Goal: Task Accomplishment & Management: Manage account settings

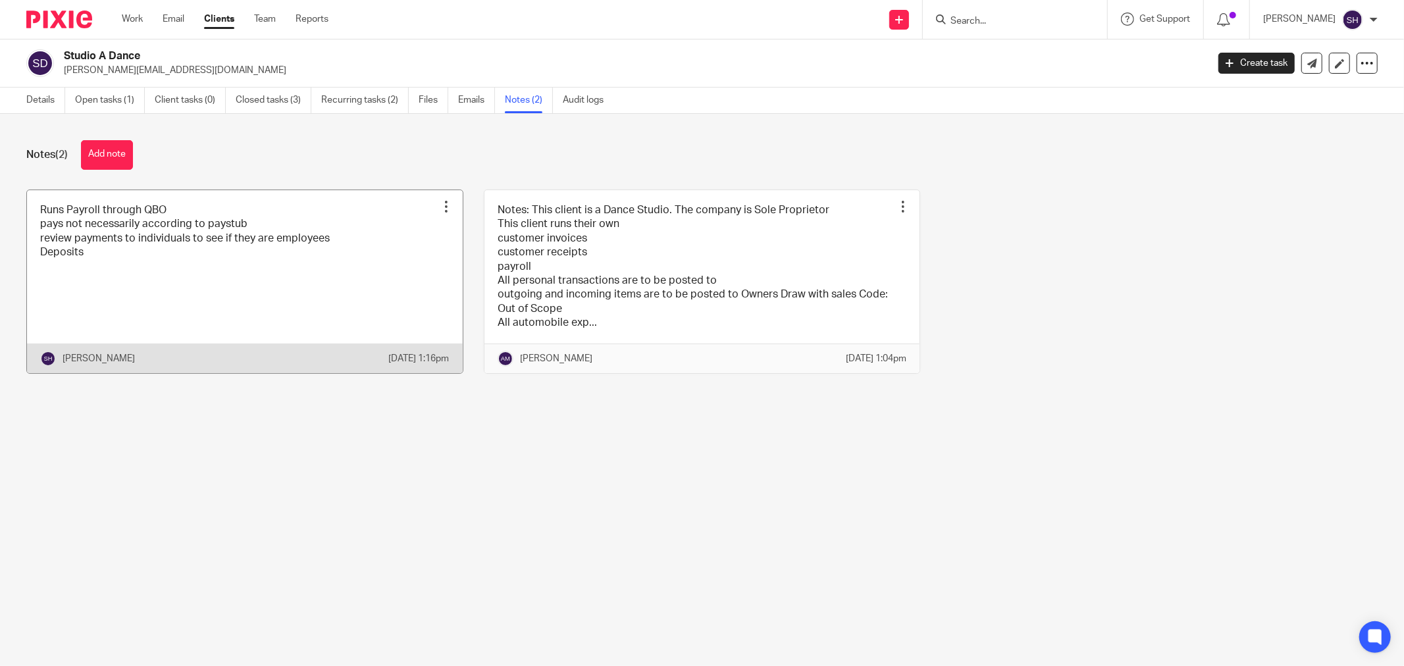
click at [374, 270] on link at bounding box center [245, 281] width 436 height 183
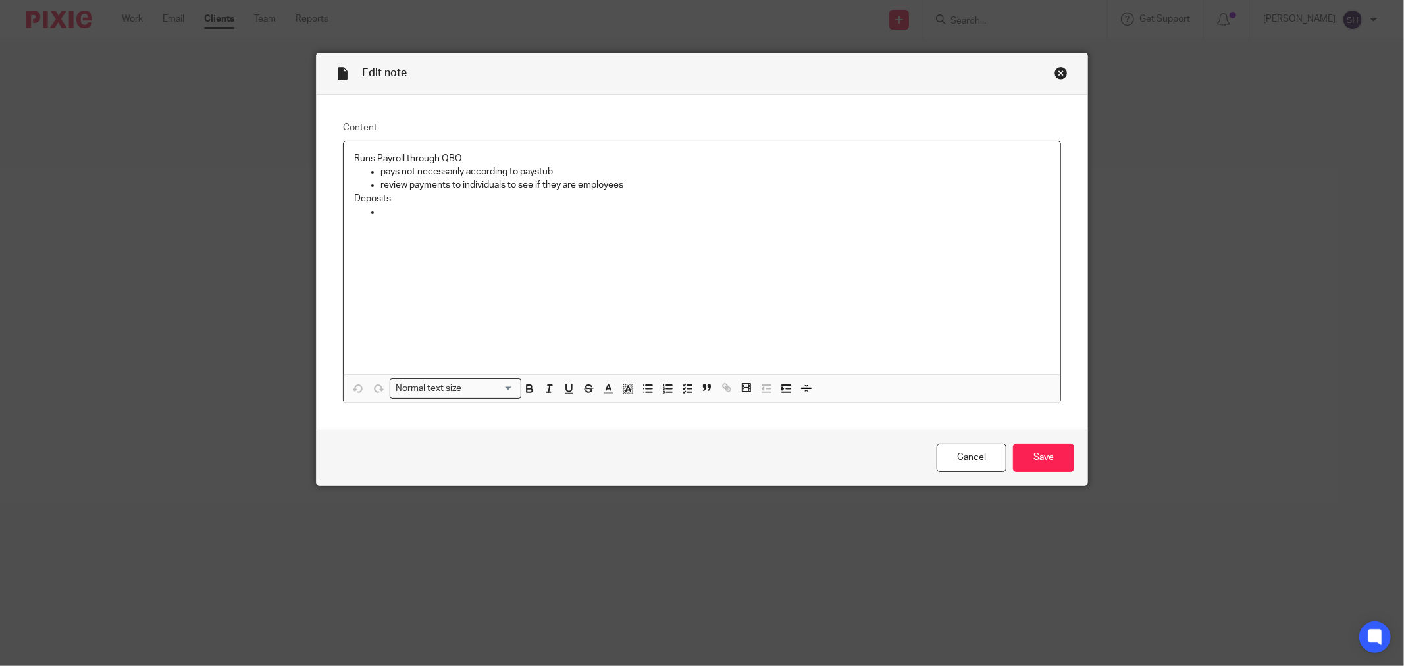
click at [413, 201] on p "Deposits" at bounding box center [702, 198] width 696 height 13
click at [1056, 456] on input "Save" at bounding box center [1043, 458] width 61 height 28
